Goal: Transaction & Acquisition: Purchase product/service

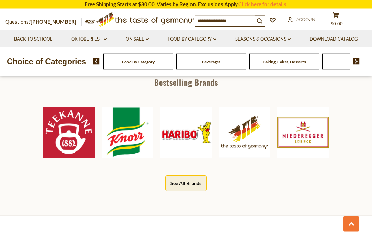
scroll to position [342, 0]
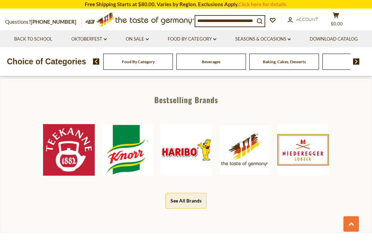
click at [65, 146] on img at bounding box center [69, 150] width 52 height 52
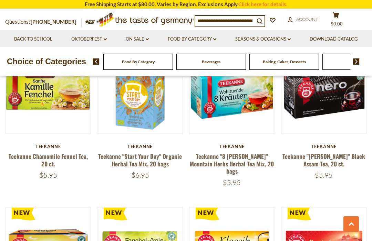
scroll to position [886, 0]
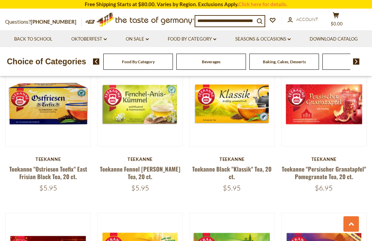
scroll to position [1032, 0]
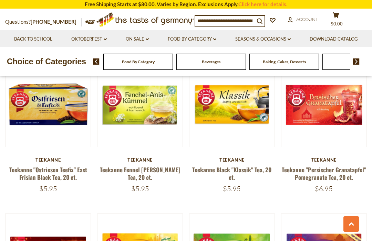
click at [129, 70] on div "Beverages" at bounding box center [138, 62] width 70 height 16
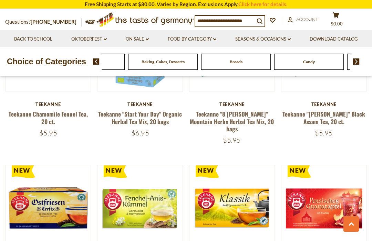
scroll to position [927, 0]
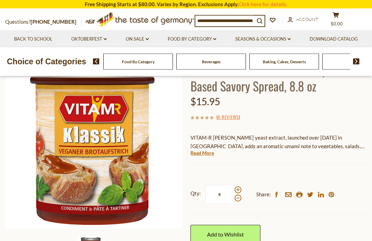
scroll to position [73, 0]
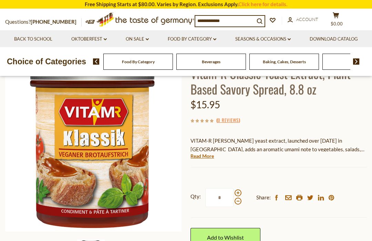
click at [200, 156] on link "Read More" at bounding box center [201, 156] width 23 height 7
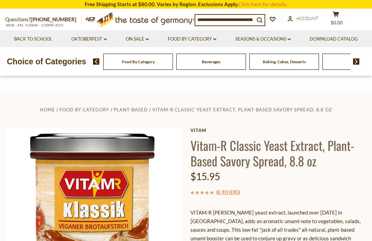
scroll to position [0, 0]
